Goal: Task Accomplishment & Management: Manage account settings

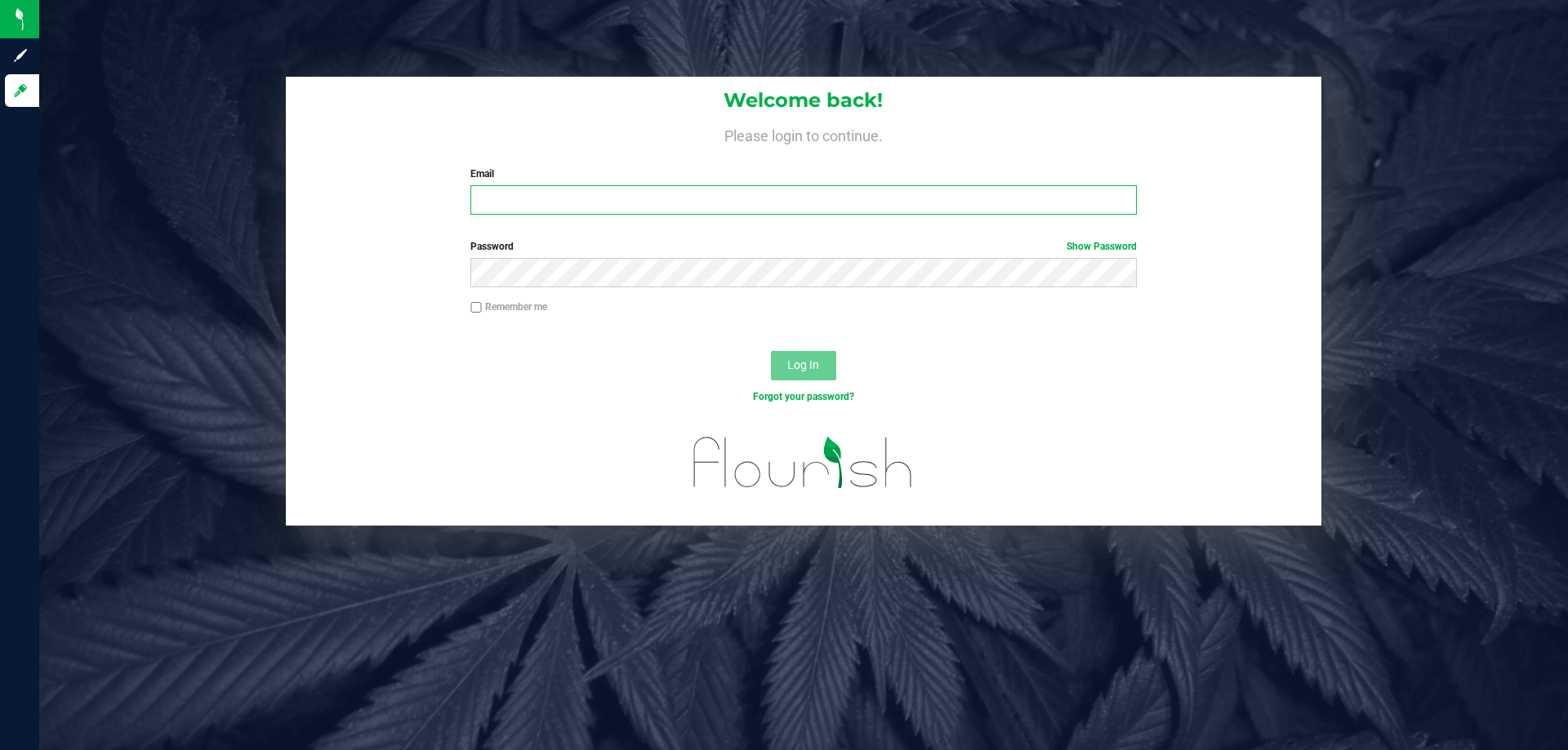
click at [586, 195] on input "Email" at bounding box center [803, 199] width 666 height 29
type input "[EMAIL_ADDRESS][DOMAIN_NAME]"
click at [771, 351] on button "Log In" at bounding box center [803, 366] width 66 height 29
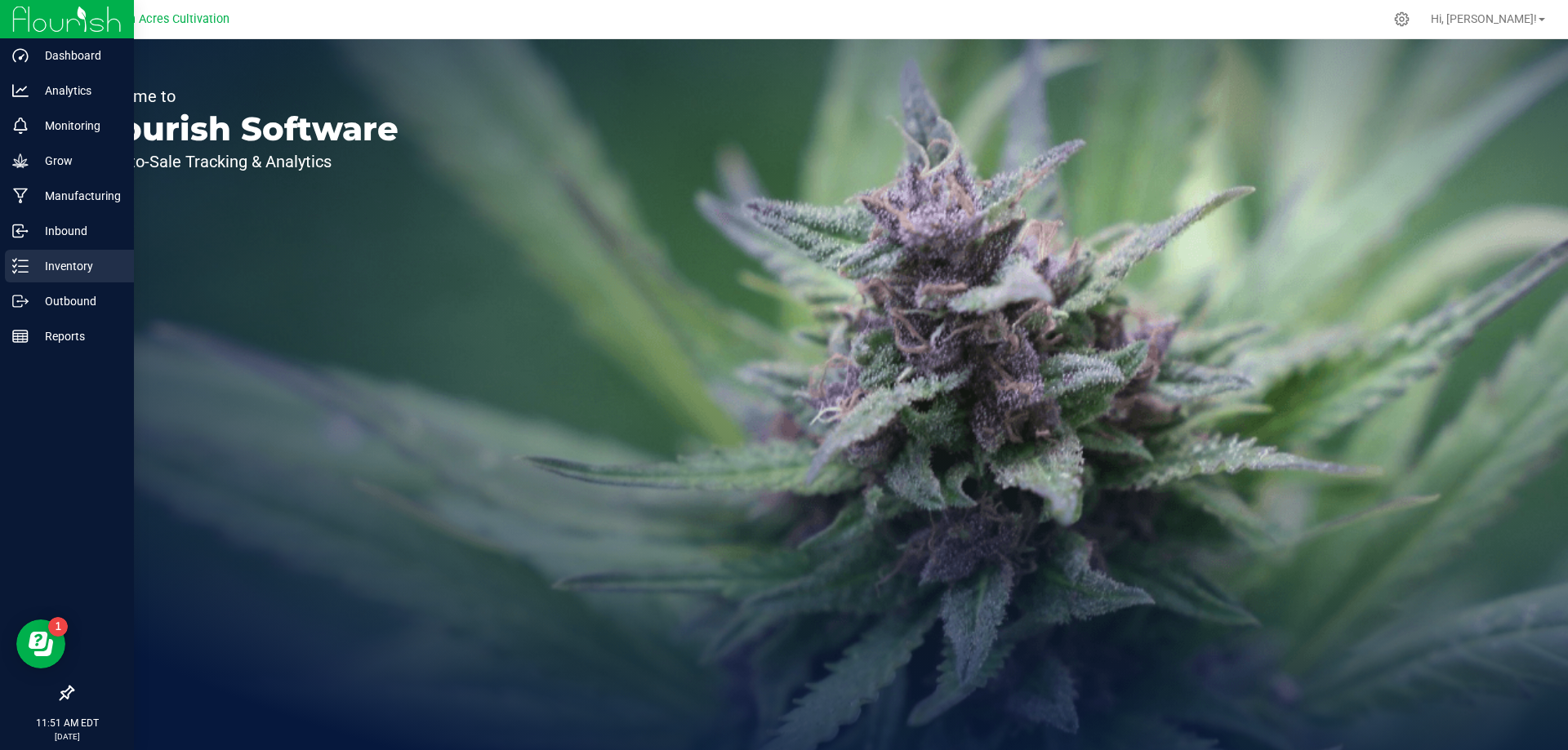
click at [52, 271] on p "Inventory" at bounding box center [77, 266] width 98 height 20
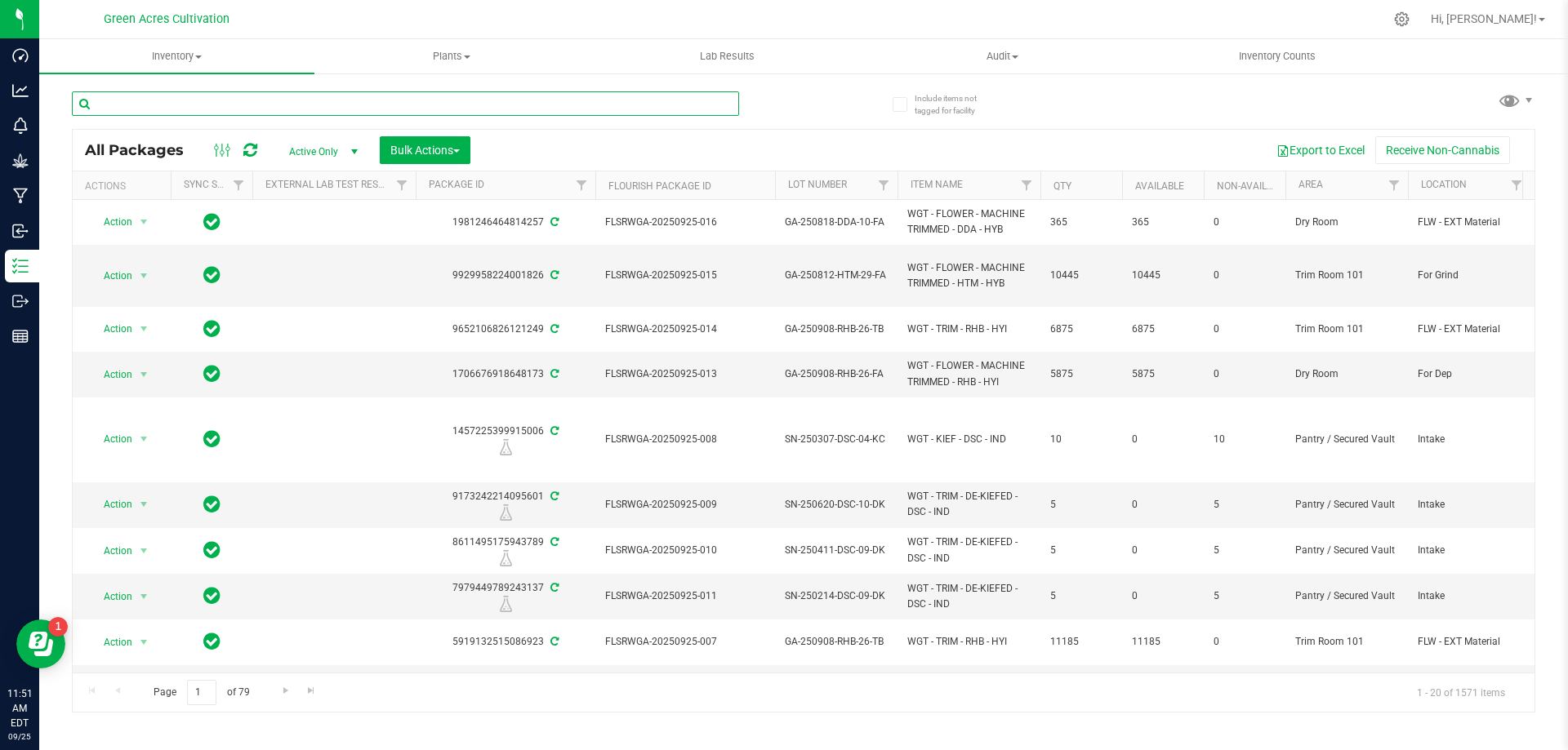
click at [578, 105] on input "text" at bounding box center [406, 103] width 667 height 25
paste input "GA-250909-PKT-26"
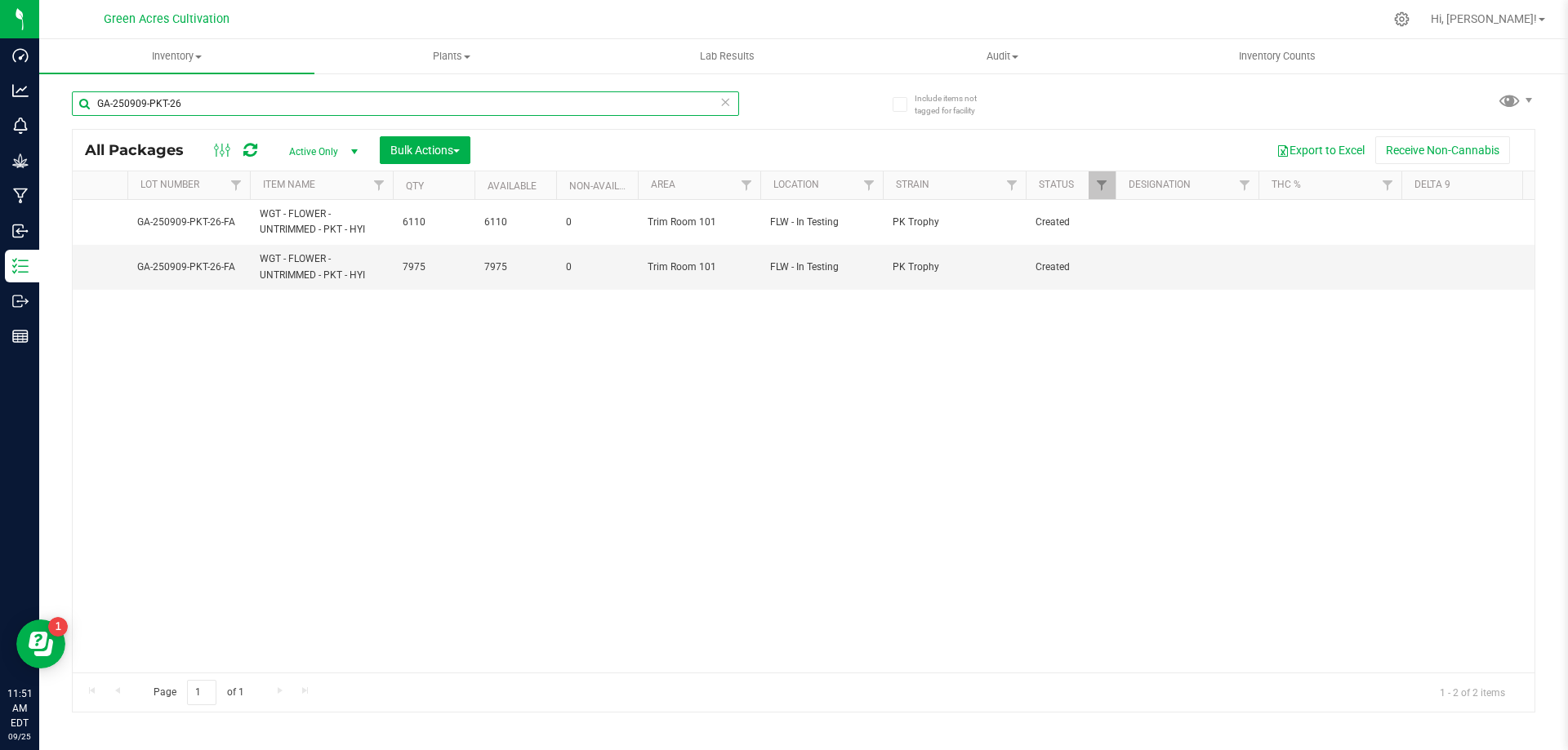
scroll to position [0, 650]
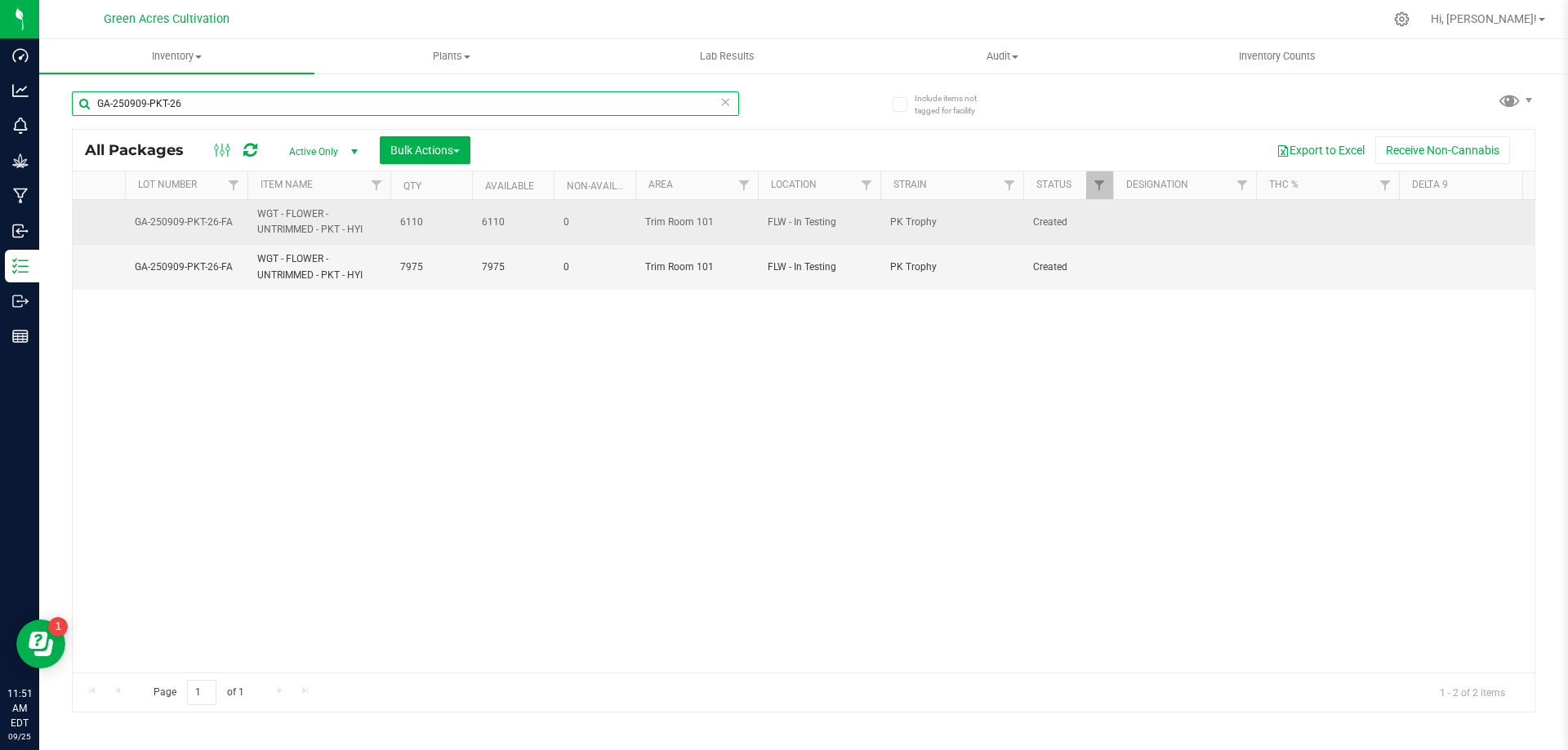
type input "GA-250909-PKT-26"
click at [191, 223] on span "GA-250909-PKT-26-FA" at bounding box center [186, 222] width 103 height 15
click at [191, 223] on input "GA-250909-PKT-26-FA" at bounding box center [182, 222] width 117 height 26
click at [458, 443] on div "Action Action Adjust qty Create package Edit attributes Global inventory Locate…" at bounding box center [803, 437] width 1462 height 473
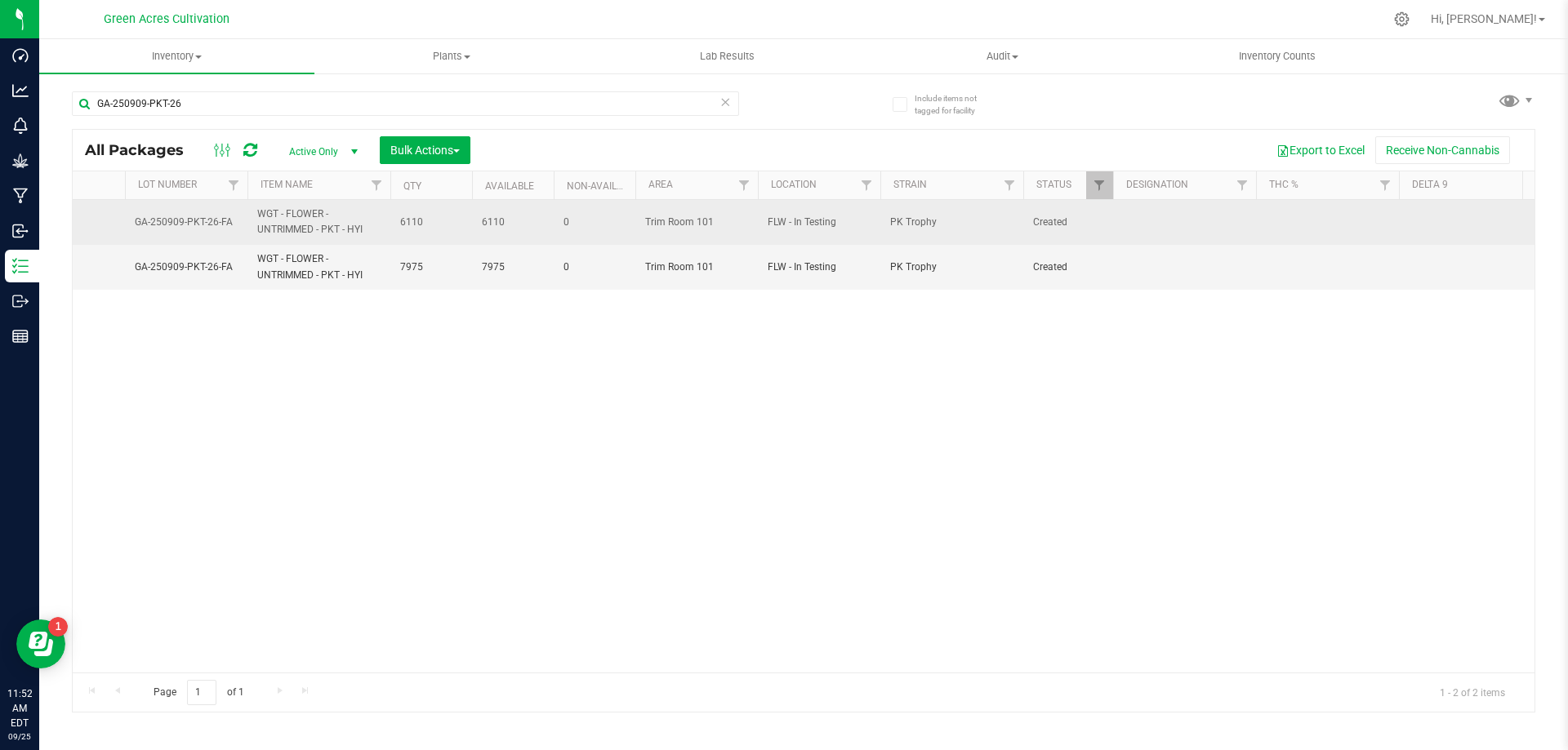
click at [1353, 241] on td at bounding box center [1327, 222] width 142 height 45
type input "20.2%"
click at [1290, 224] on span "20.2%" at bounding box center [1328, 222] width 123 height 15
click at [1290, 224] on input "20.2%" at bounding box center [1323, 222] width 137 height 26
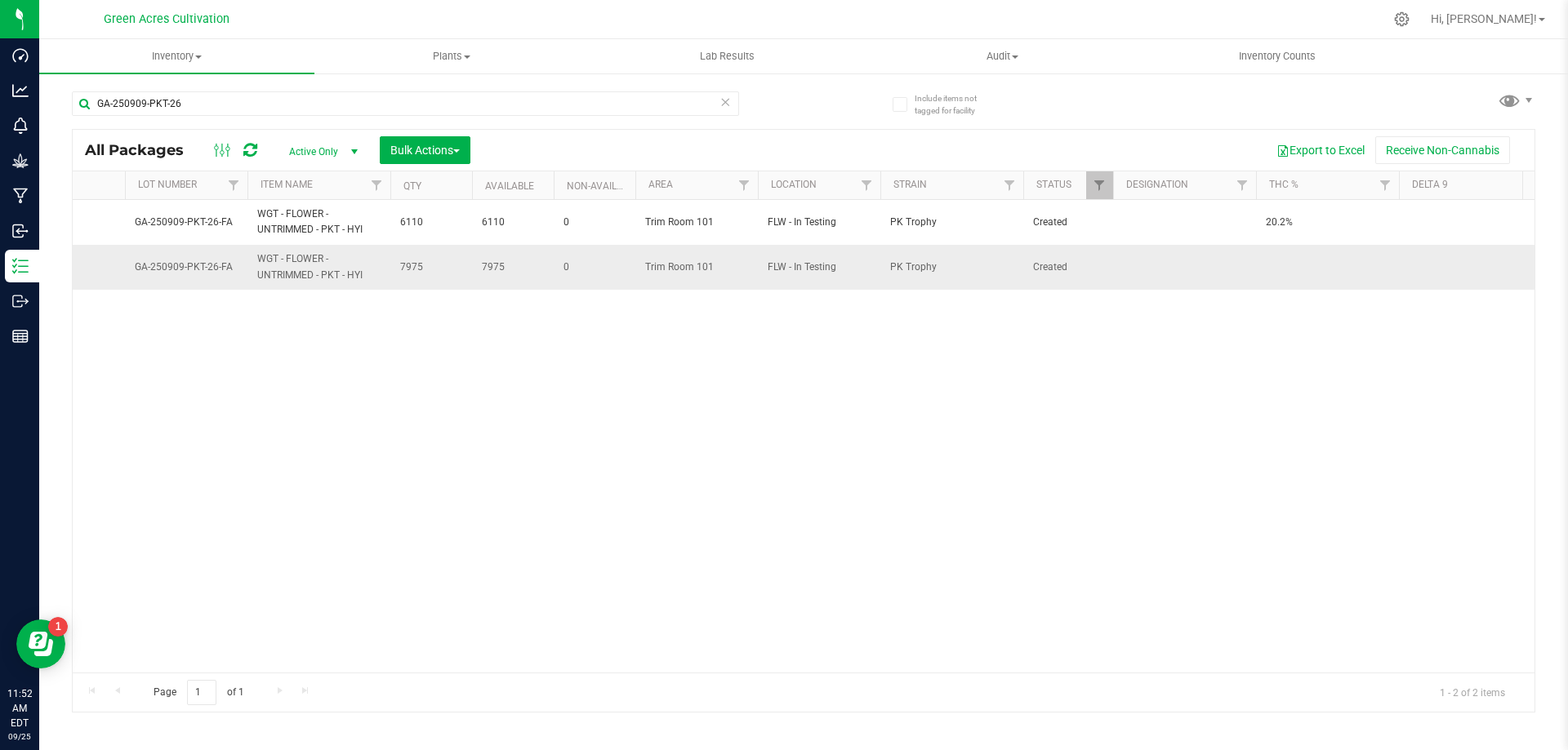
click at [1278, 275] on td at bounding box center [1327, 267] width 142 height 44
type input "20.2%"
click at [1225, 406] on div "All Packages Active Only Active Only Lab Samples Locked All External Internal B…" at bounding box center [803, 421] width 1464 height 584
click at [622, 106] on input "GA-250909-PKT-26" at bounding box center [406, 103] width 667 height 25
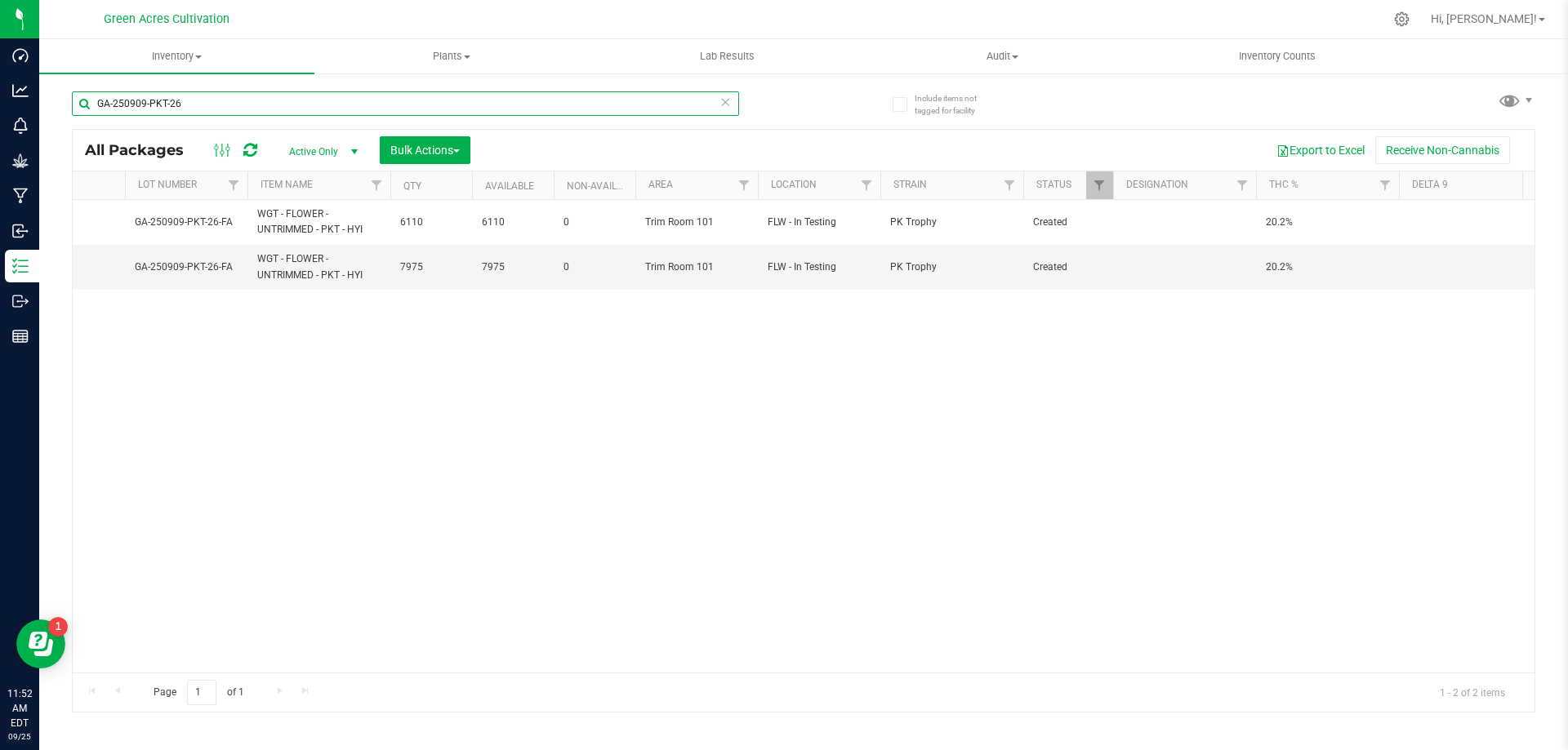
click at [622, 106] on input "GA-250909-PKT-26" at bounding box center [406, 103] width 667 height 25
paste input "IED"
type input "GA-250909-IED-26"
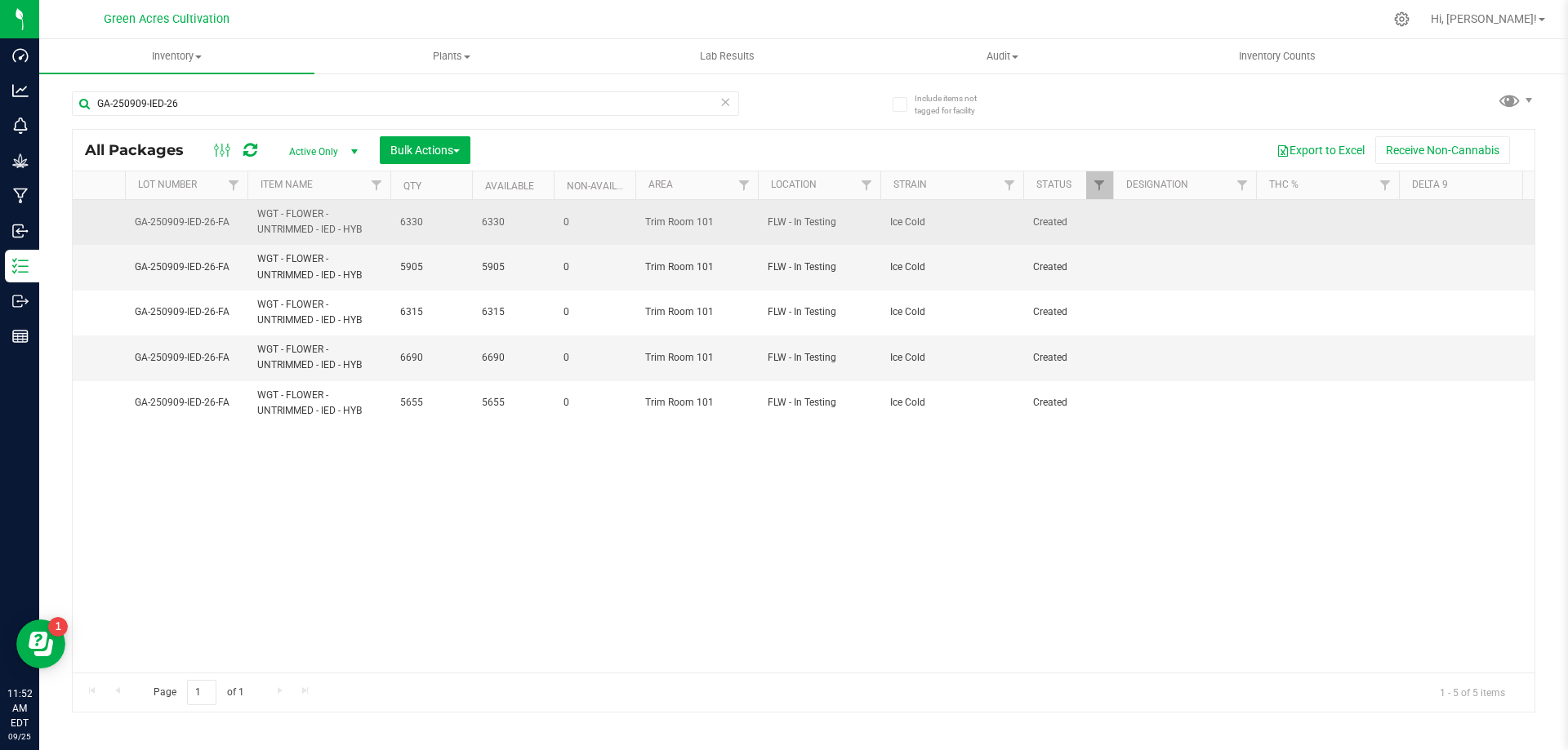
click at [1179, 226] on td at bounding box center [1184, 222] width 142 height 45
click at [1282, 220] on td at bounding box center [1327, 222] width 142 height 45
type input "23.7%"
click at [1286, 220] on span "23.7%" at bounding box center [1328, 222] width 123 height 15
click at [1286, 219] on input "23.7%" at bounding box center [1323, 222] width 137 height 26
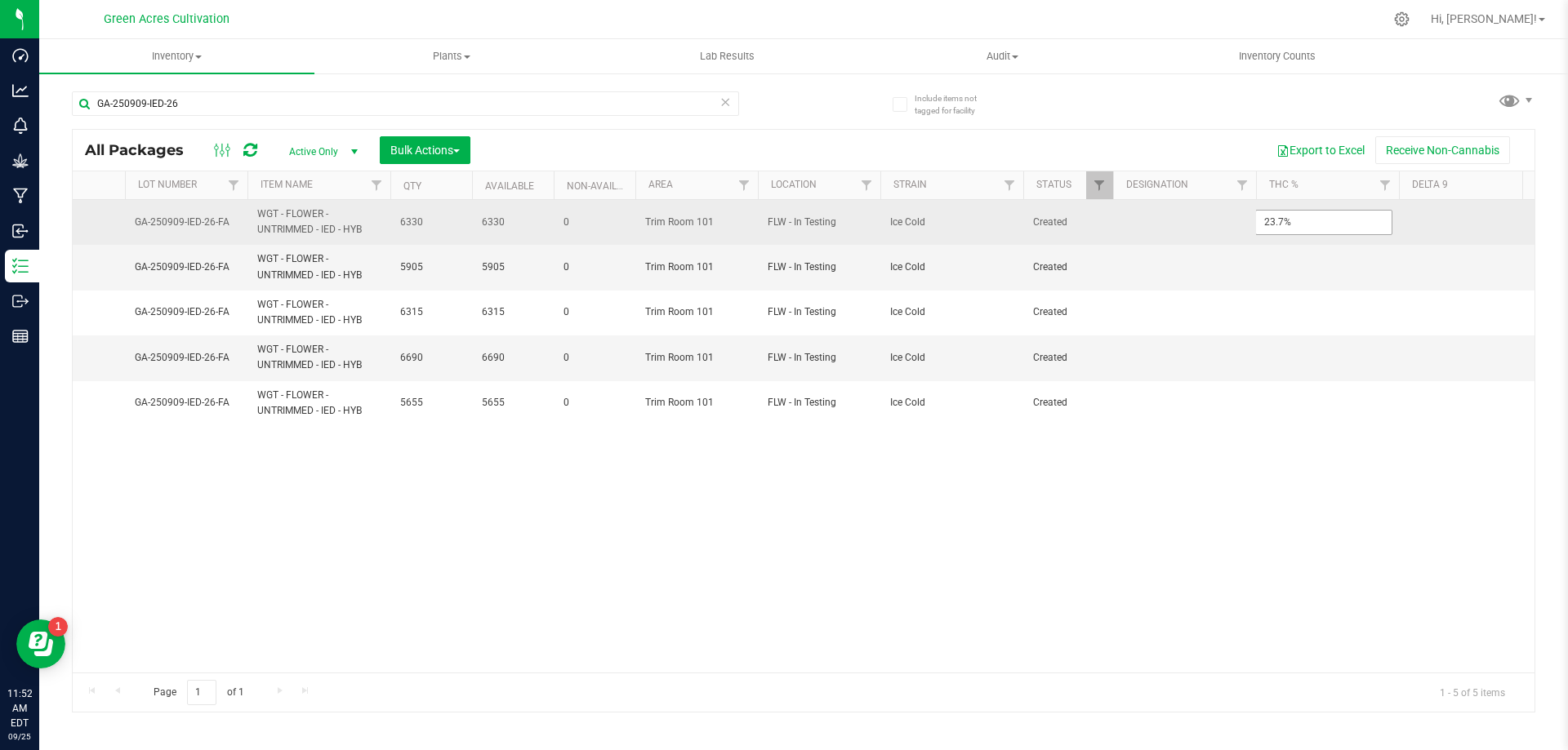
click at [1286, 219] on input "23.7%" at bounding box center [1323, 222] width 137 height 26
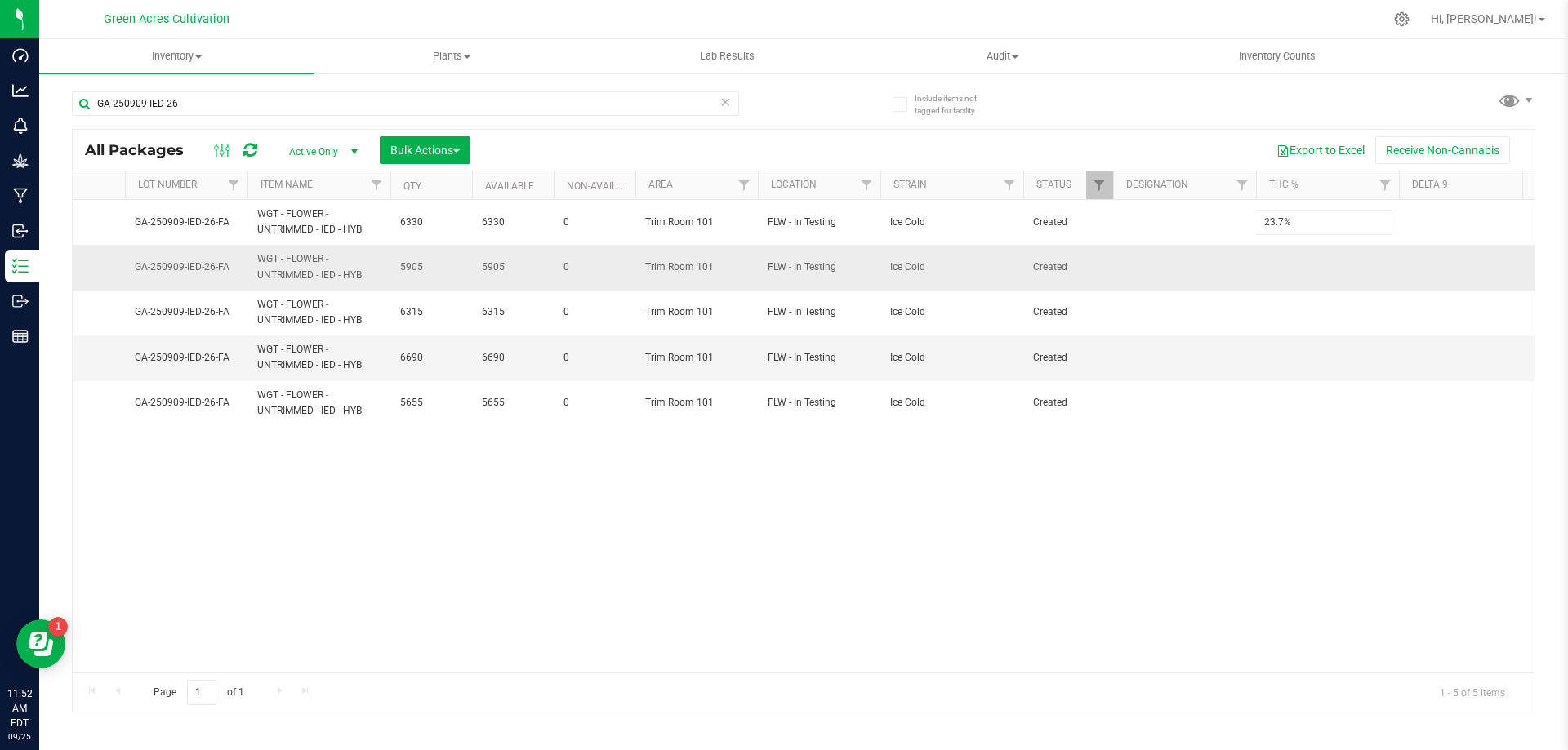
click at [1277, 282] on td at bounding box center [1327, 267] width 142 height 45
click at [1292, 260] on input "text" at bounding box center [1323, 267] width 137 height 26
type input "23.7%"
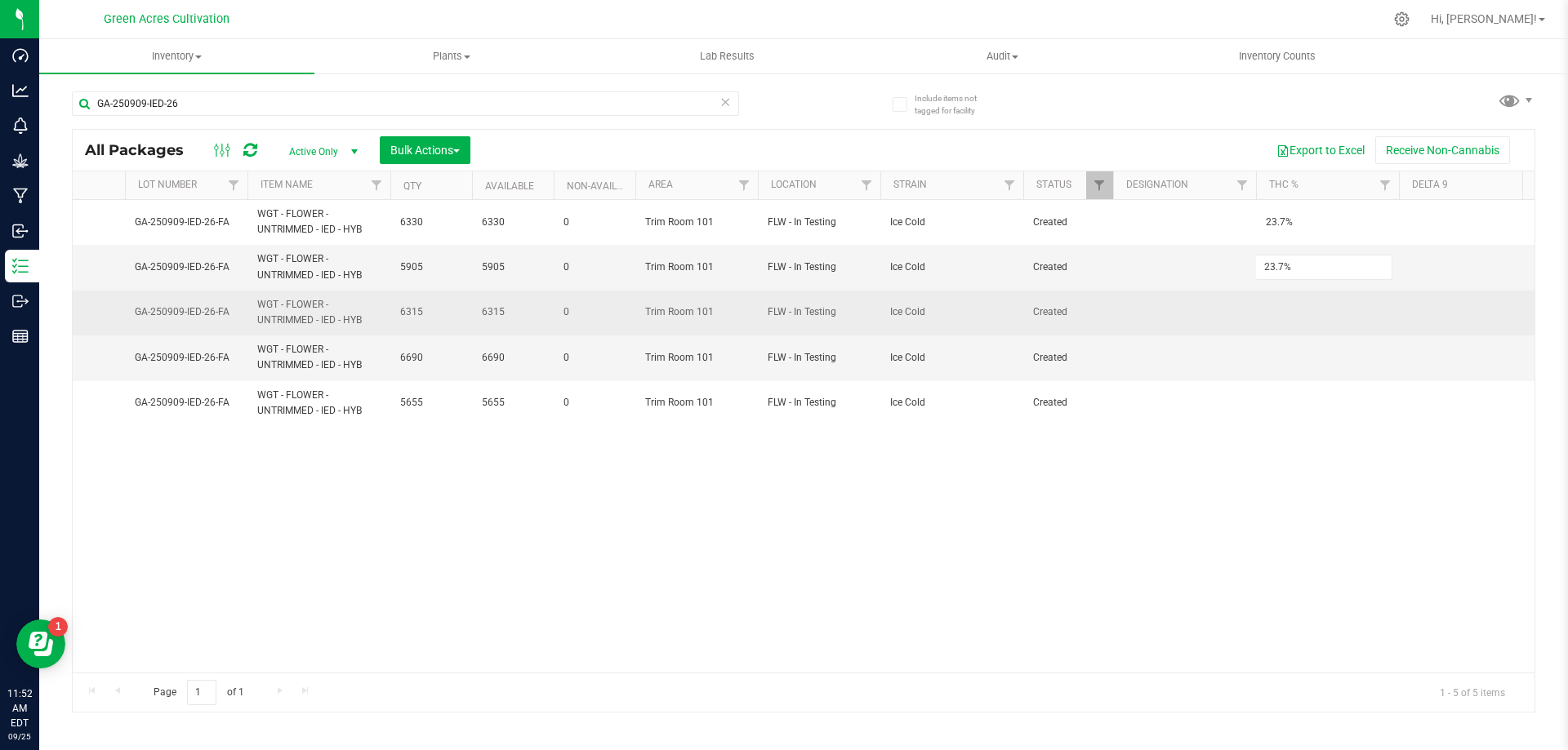
click at [1284, 290] on div "All Packages Active Only Active Only Lab Samples Locked All External Internal B…" at bounding box center [803, 421] width 1464 height 584
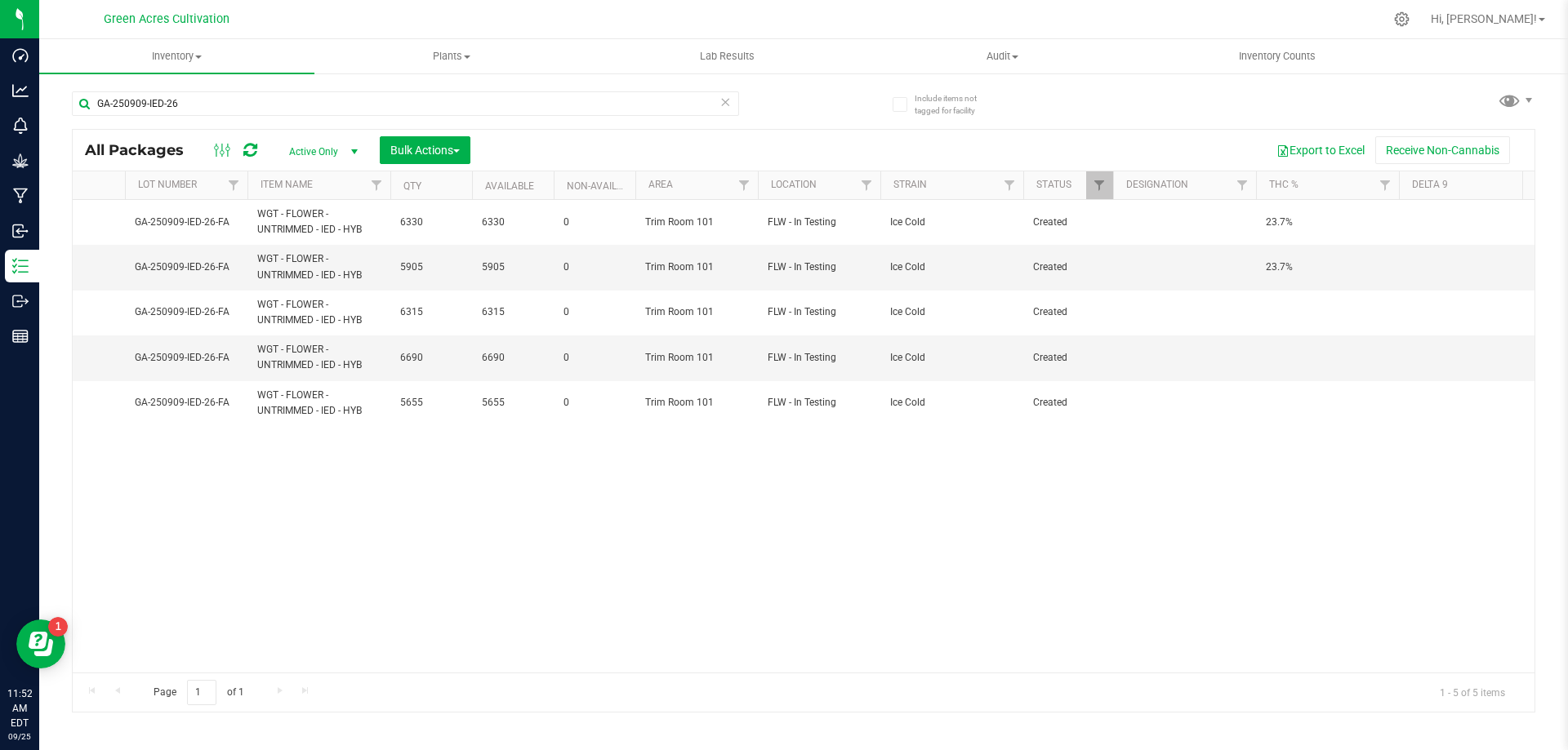
click at [1275, 311] on td at bounding box center [1327, 312] width 142 height 45
type input "23.7%"
click at [1284, 371] on div "Loading... All Packages Active Only Active Only Lab Samples Locked All External…" at bounding box center [803, 421] width 1464 height 584
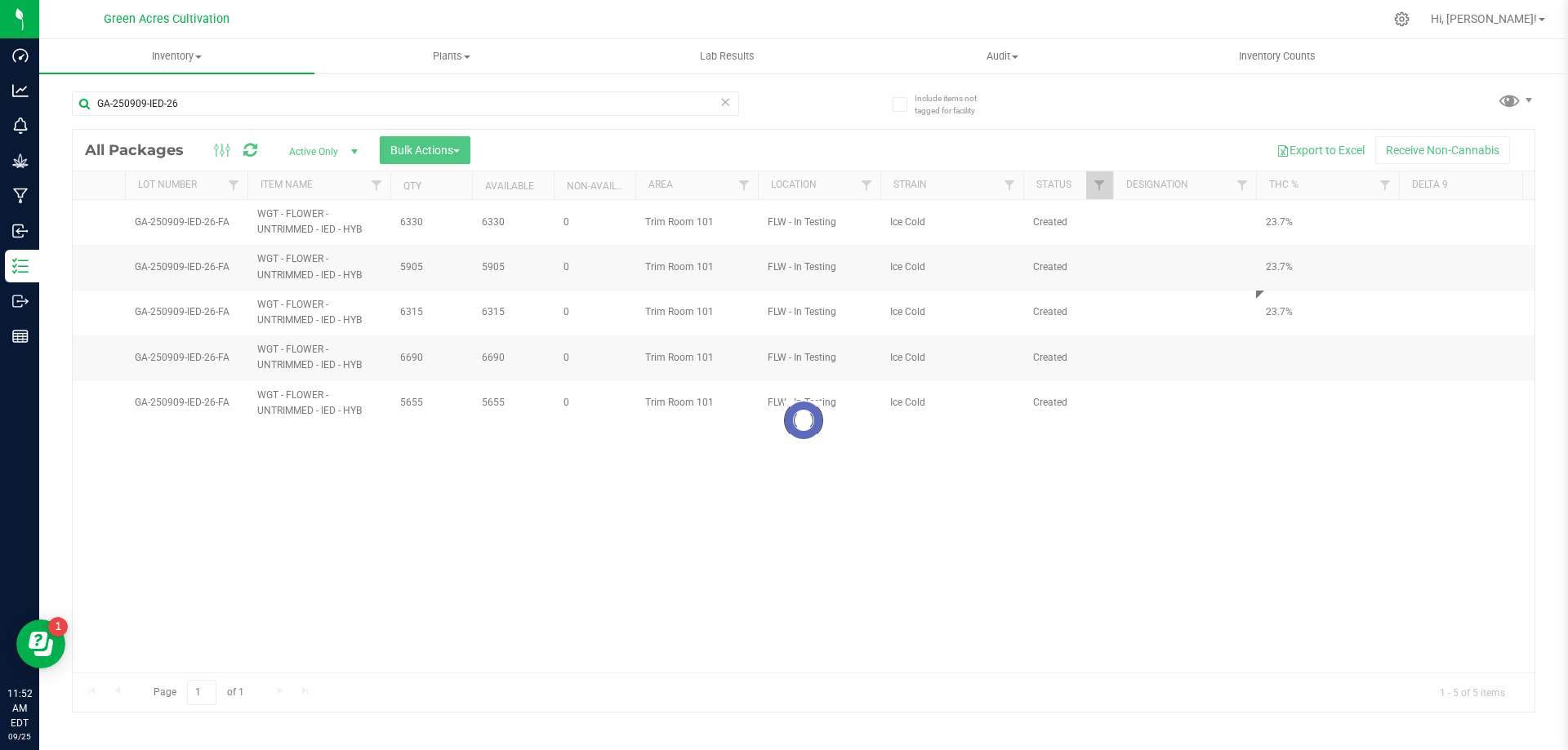
click at [1278, 361] on div at bounding box center [803, 421] width 1462 height 582
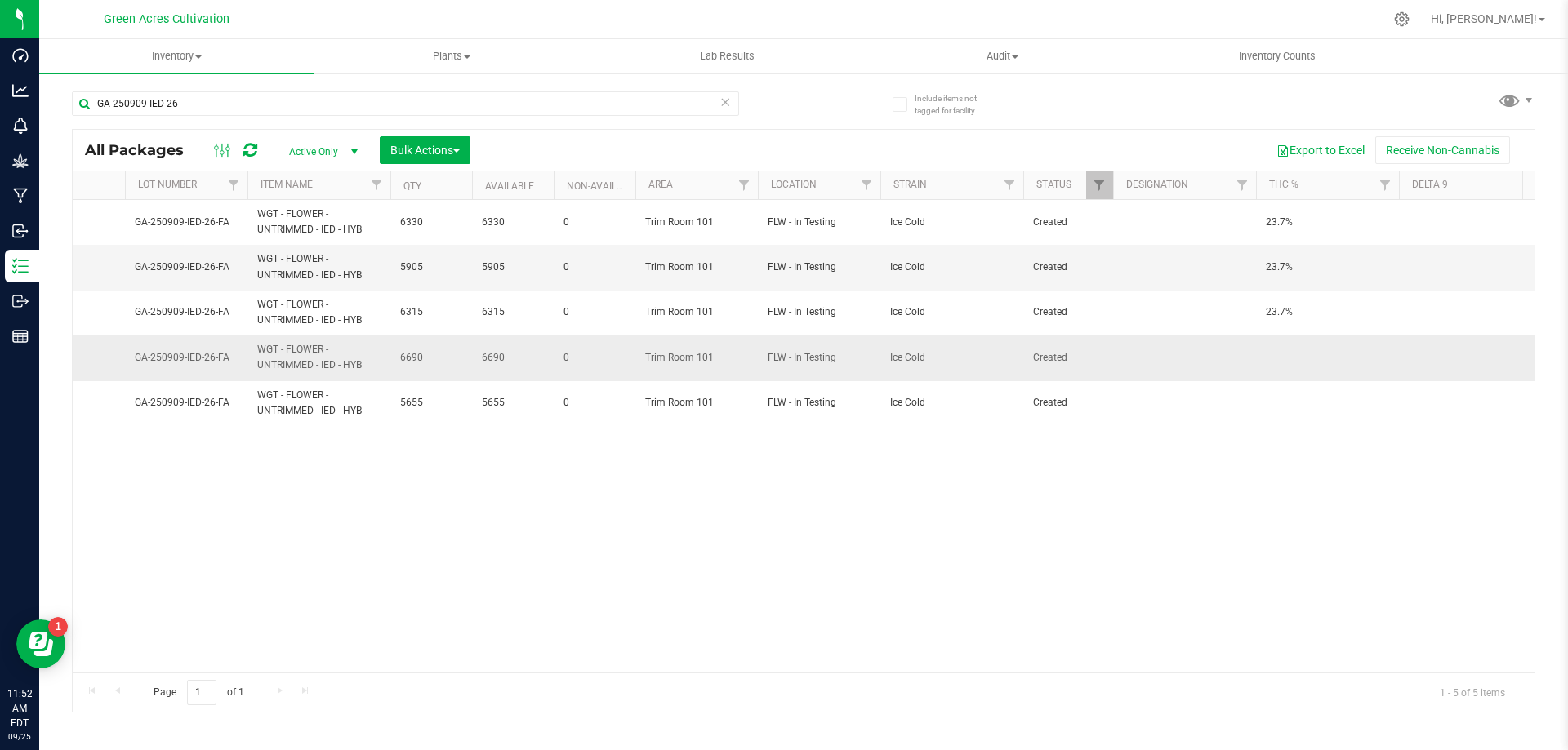
click at [1278, 368] on td at bounding box center [1327, 357] width 142 height 45
click at [1282, 435] on div "All Packages Active Only Active Only Lab Samples Locked All External Internal B…" at bounding box center [803, 421] width 1464 height 584
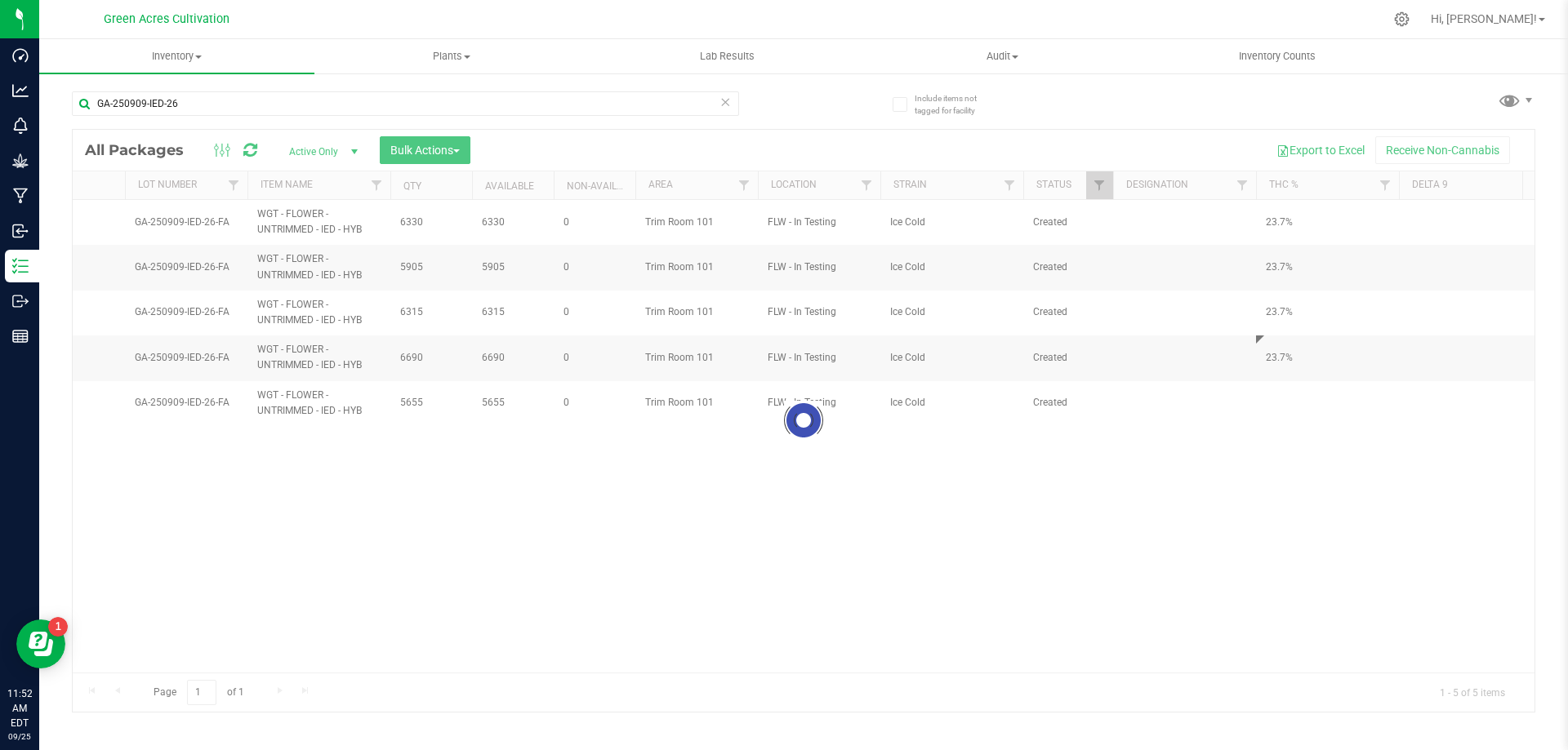
click at [1290, 405] on div at bounding box center [803, 421] width 1462 height 582
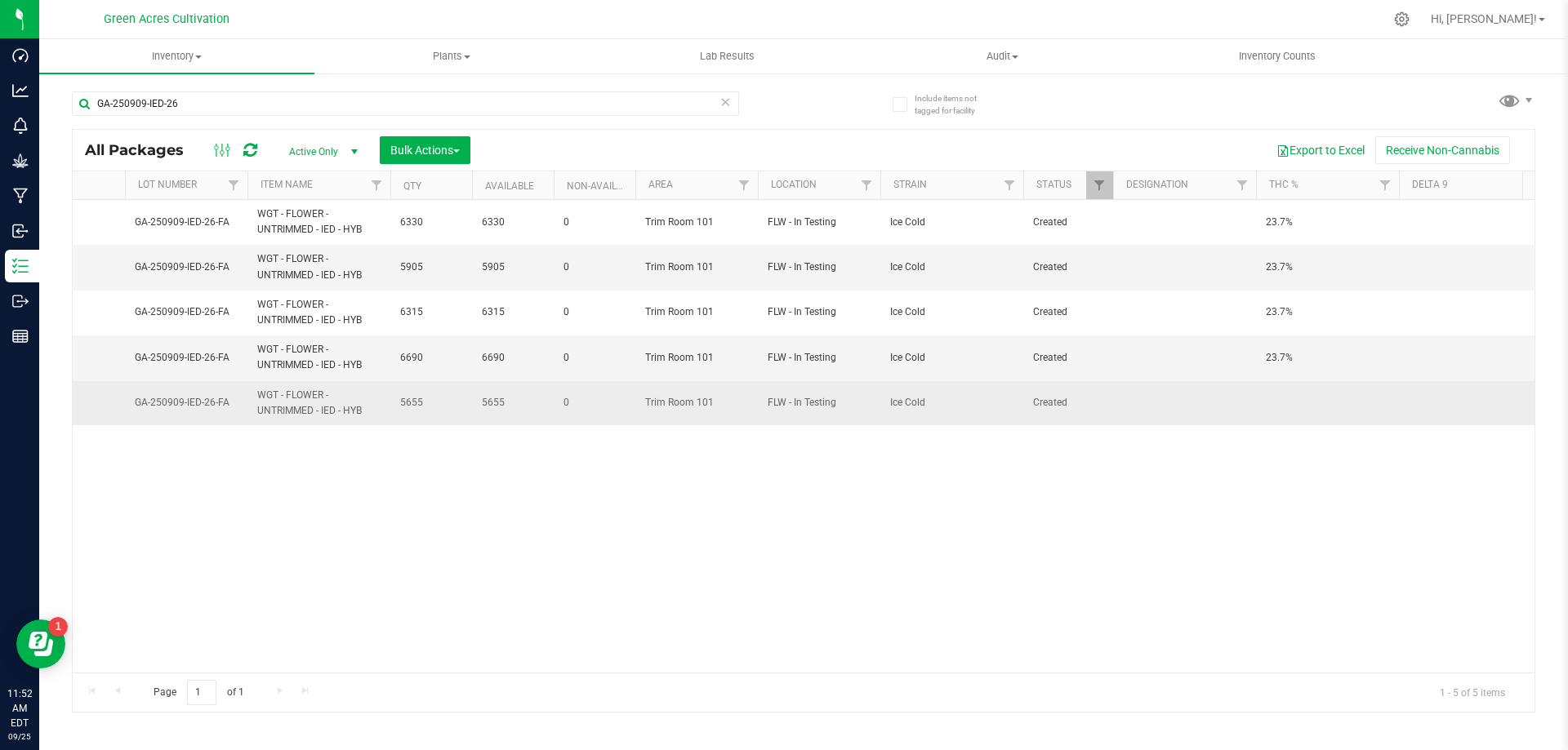
click at [1279, 406] on td at bounding box center [1327, 403] width 142 height 44
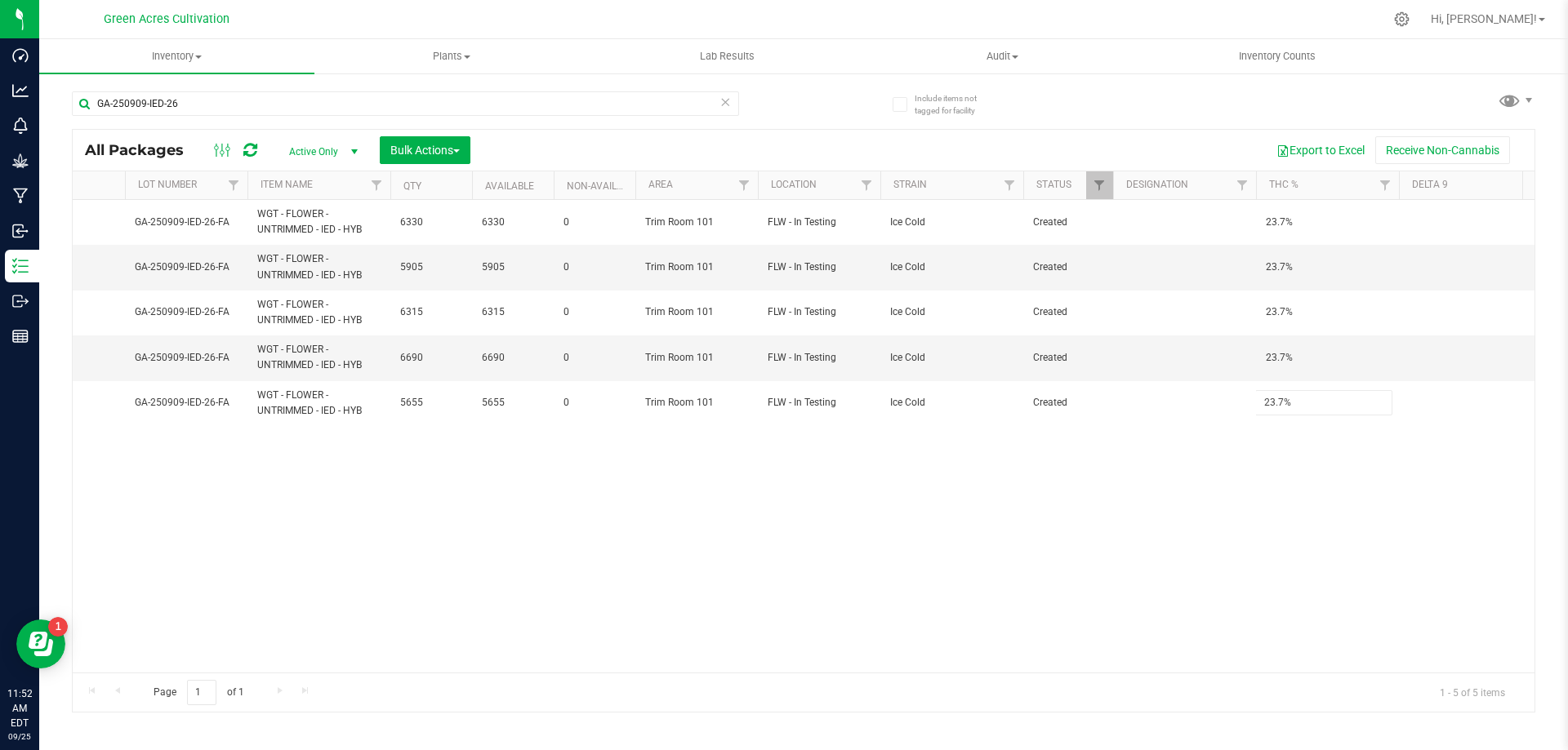
click at [1266, 501] on div "All Packages Active Only Active Only Lab Samples Locked All External Internal B…" at bounding box center [803, 421] width 1464 height 584
click at [507, 112] on input "GA-250909-IED-26" at bounding box center [406, 103] width 667 height 25
click at [507, 111] on input "GA-250909-IED-26" at bounding box center [406, 103] width 667 height 25
paste input "PKT-T"
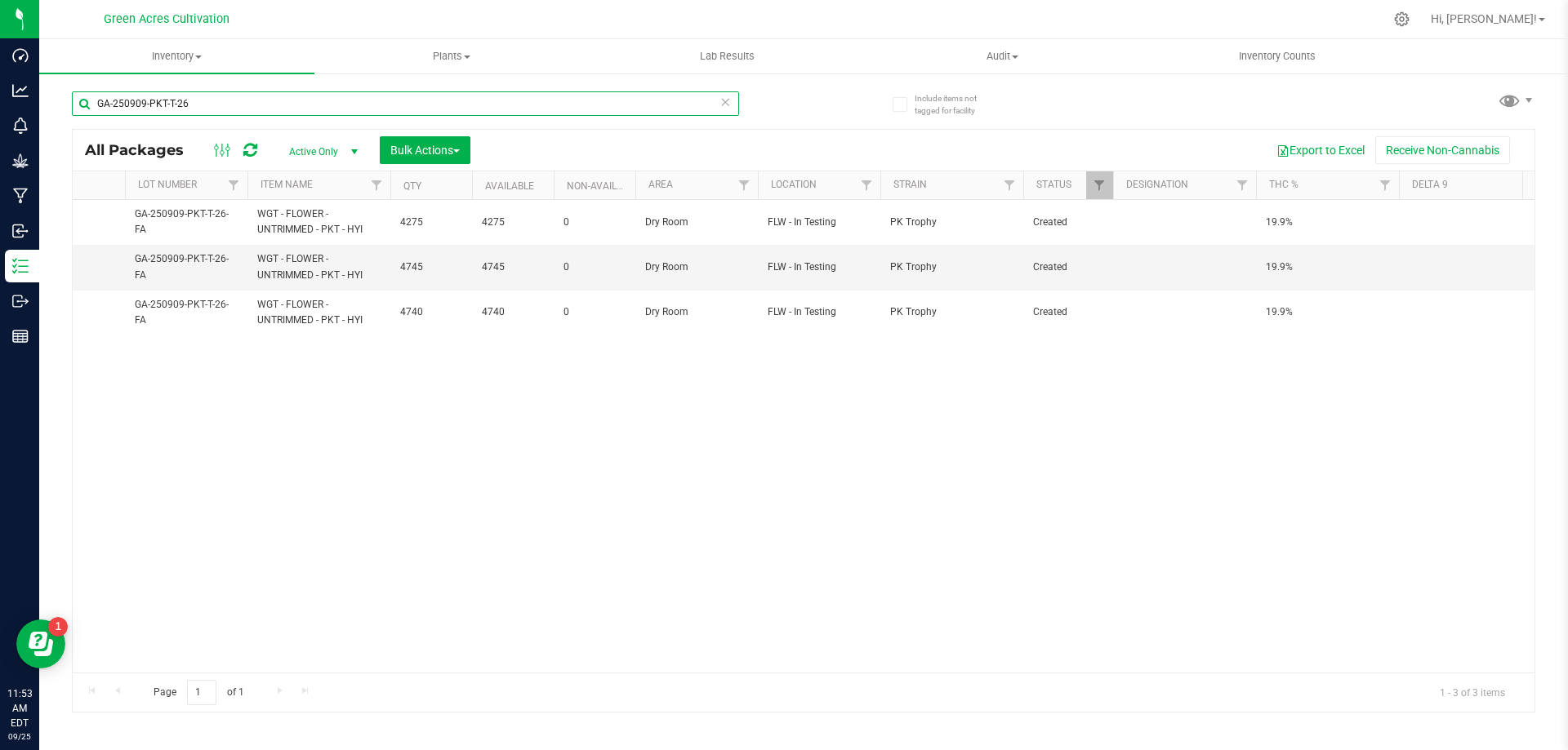
click at [586, 108] on input "GA-250909-PKT-T-26" at bounding box center [406, 103] width 667 height 25
paste input "IED"
click at [575, 112] on input "GA-250909-IED-T-26" at bounding box center [406, 103] width 667 height 25
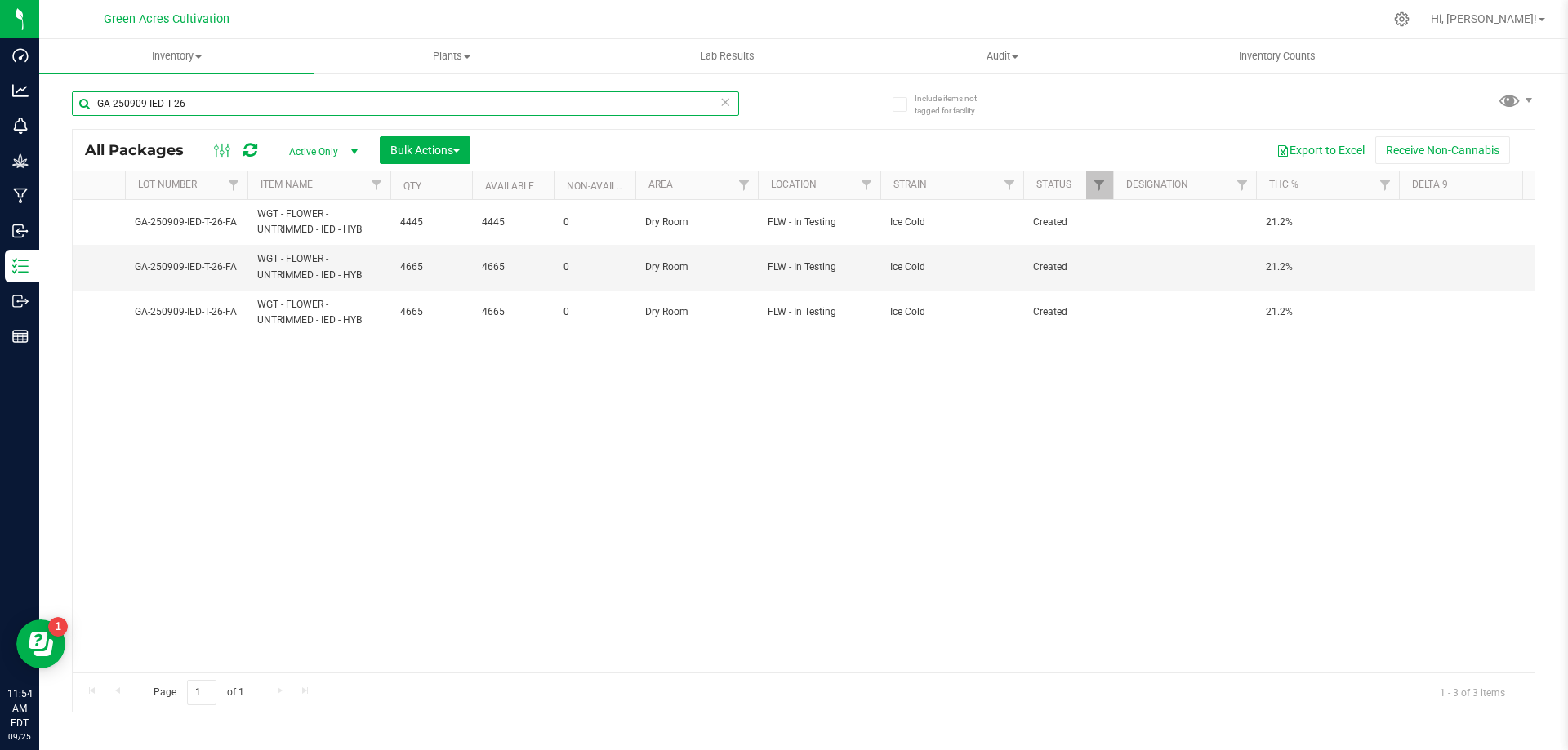
click at [575, 112] on input "GA-250909-IED-T-26" at bounding box center [406, 103] width 667 height 25
paste input "RHB"
type input "GA-250909-RHB-T-26"
